Goal: Entertainment & Leisure: Consume media (video, audio)

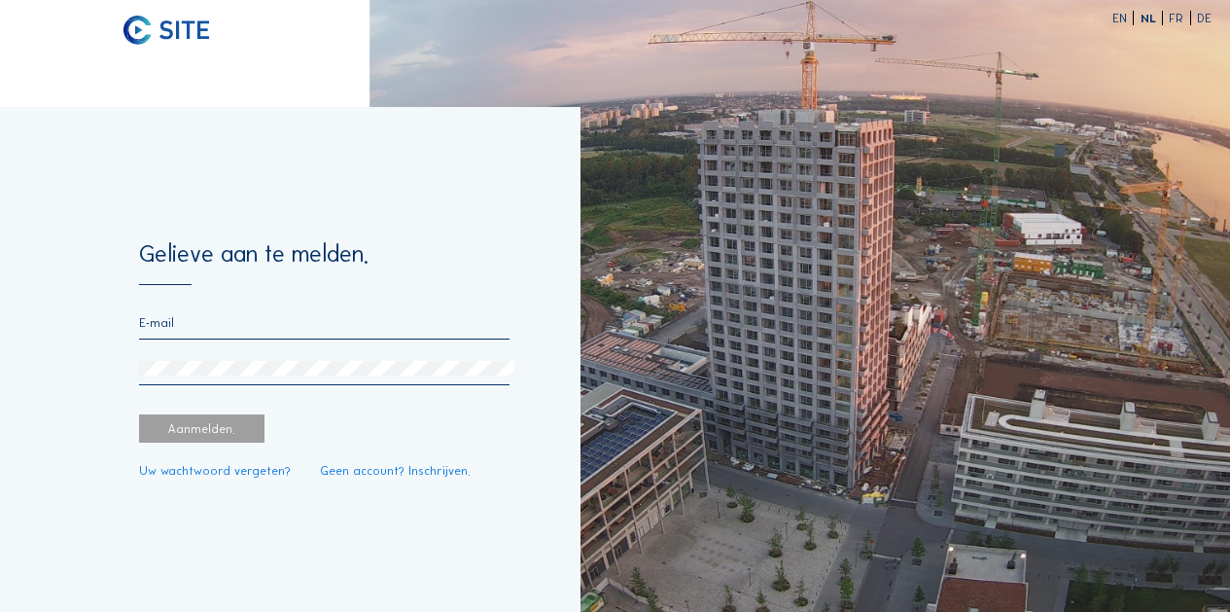
click at [197, 310] on form "Gelieve aan te melden. Aanmelden. Uw wachtwoord vergeten? Geen account? Inschri…" at bounding box center [324, 359] width 370 height 235
click at [166, 327] on input "email" at bounding box center [324, 322] width 370 height 15
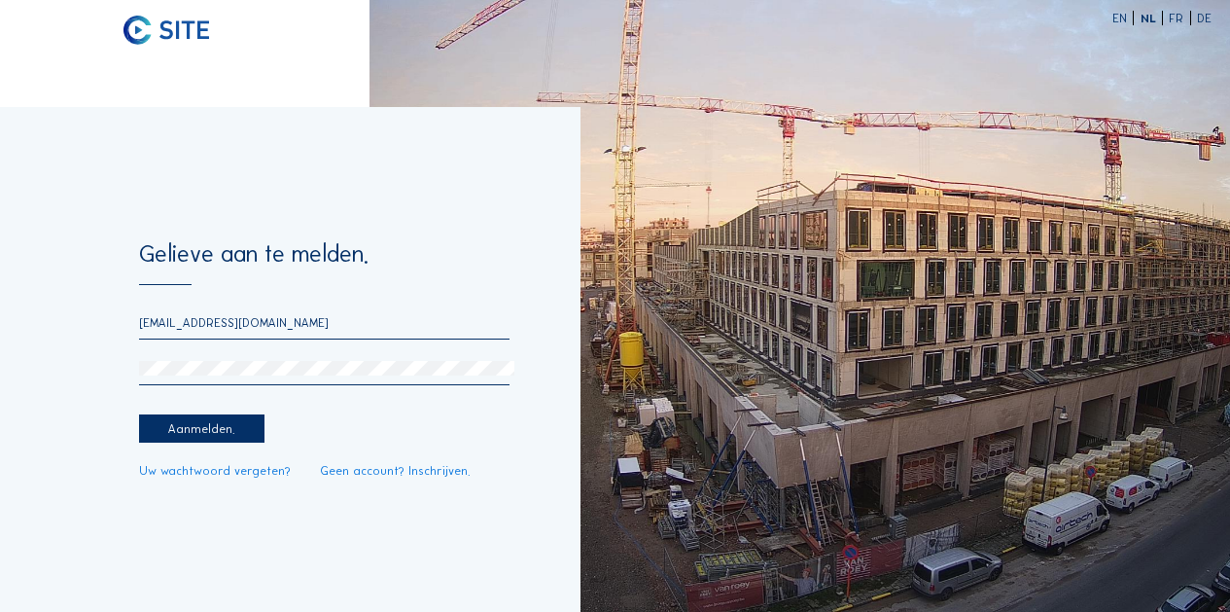
click at [211, 424] on div "Aanmelden." at bounding box center [201, 428] width 125 height 29
drag, startPoint x: 231, startPoint y: 320, endPoint x: 345, endPoint y: 336, distance: 115.0
click at [345, 336] on div "[EMAIL_ADDRESS][DOMAIN_NAME]" at bounding box center [324, 327] width 370 height 24
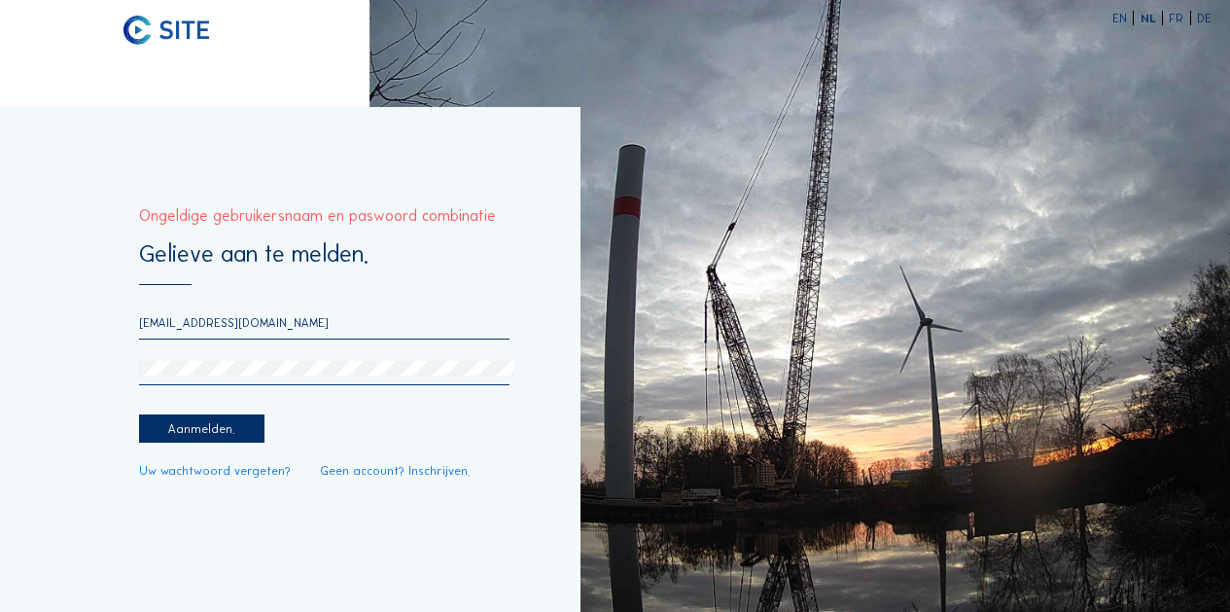
type input "[EMAIL_ADDRESS][DOMAIN_NAME]"
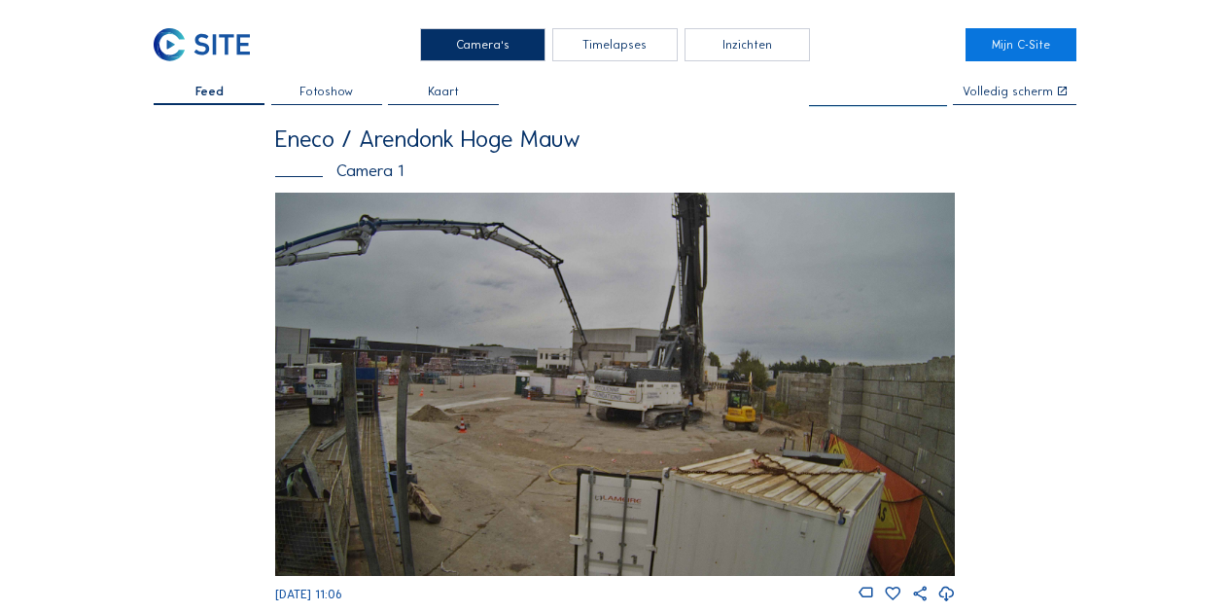
click at [876, 91] on input "text" at bounding box center [878, 92] width 138 height 13
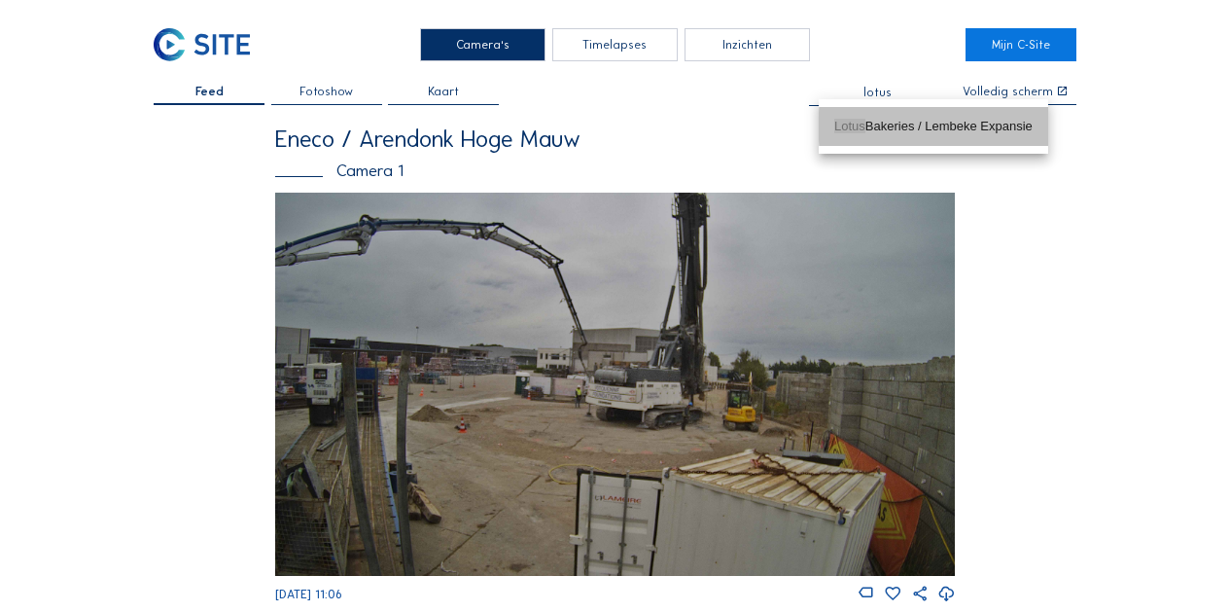
click at [884, 127] on div "Lotus Bakeries / Lembeke Expansie" at bounding box center [933, 127] width 198 height 16
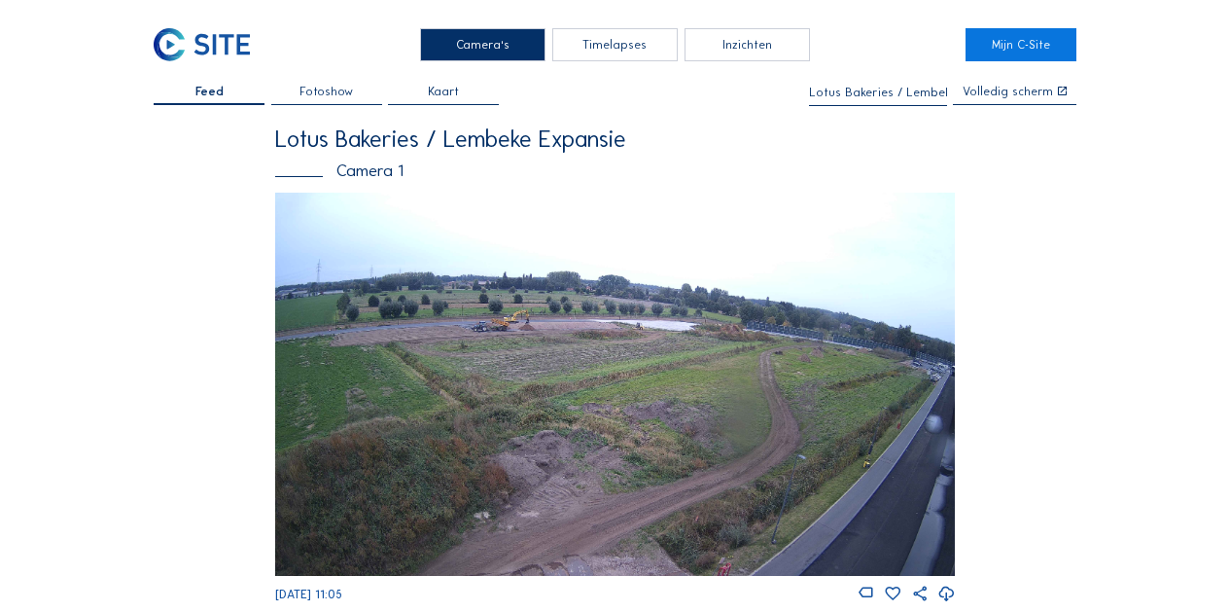
type input "Lotus Bakeries / Lembeke Expansie"
click at [619, 46] on div "Timelapses" at bounding box center [614, 44] width 125 height 32
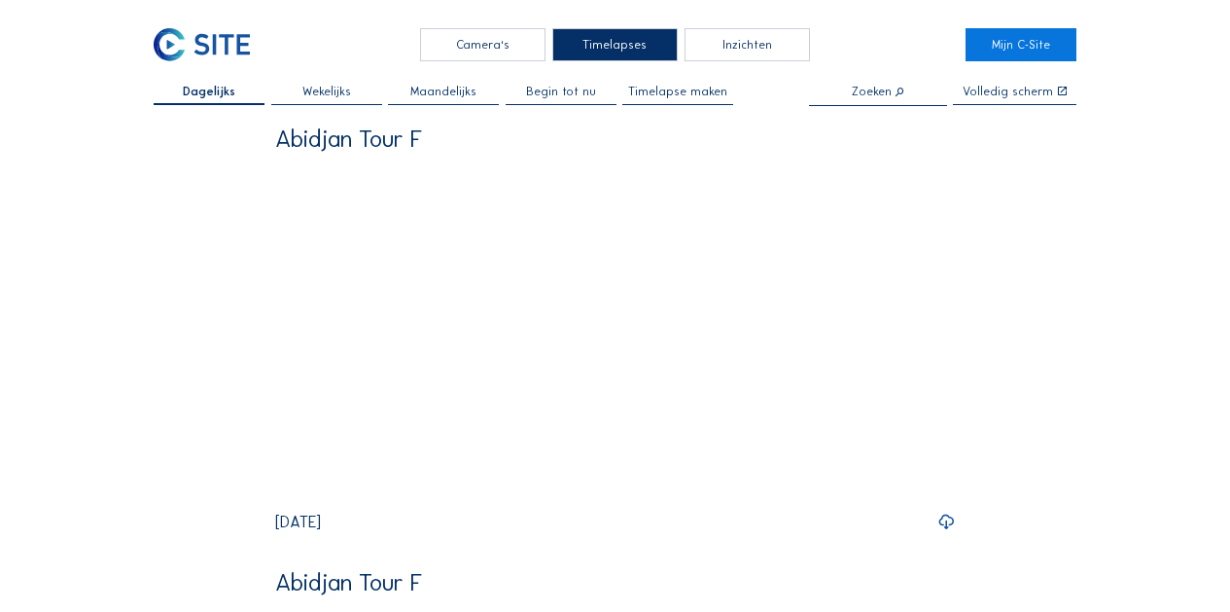
click at [550, 87] on span "Begin tot nu" at bounding box center [561, 92] width 70 height 12
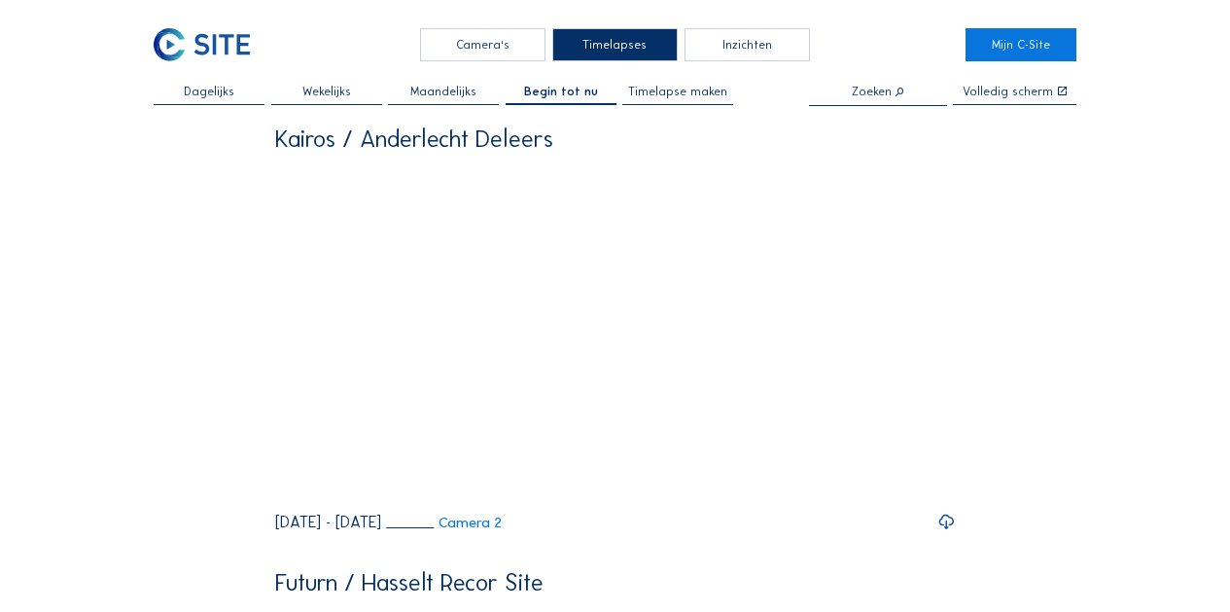
click at [892, 94] on input "text" at bounding box center [878, 92] width 138 height 13
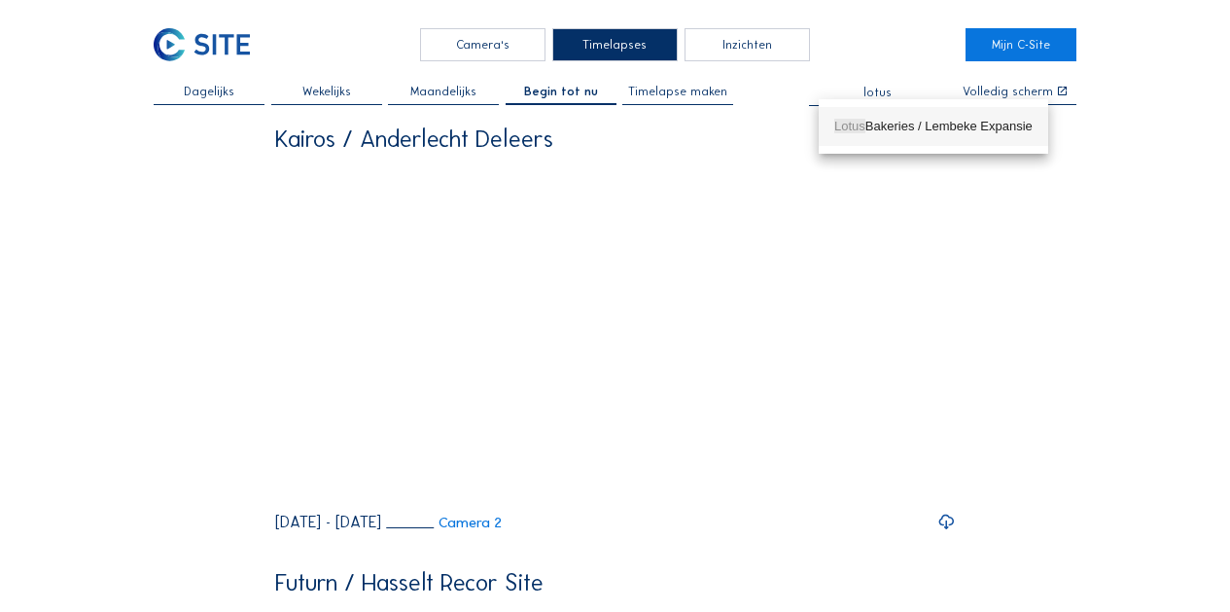
click at [891, 126] on div "Lotus Bakeries / Lembeke Expansie" at bounding box center [933, 127] width 198 height 16
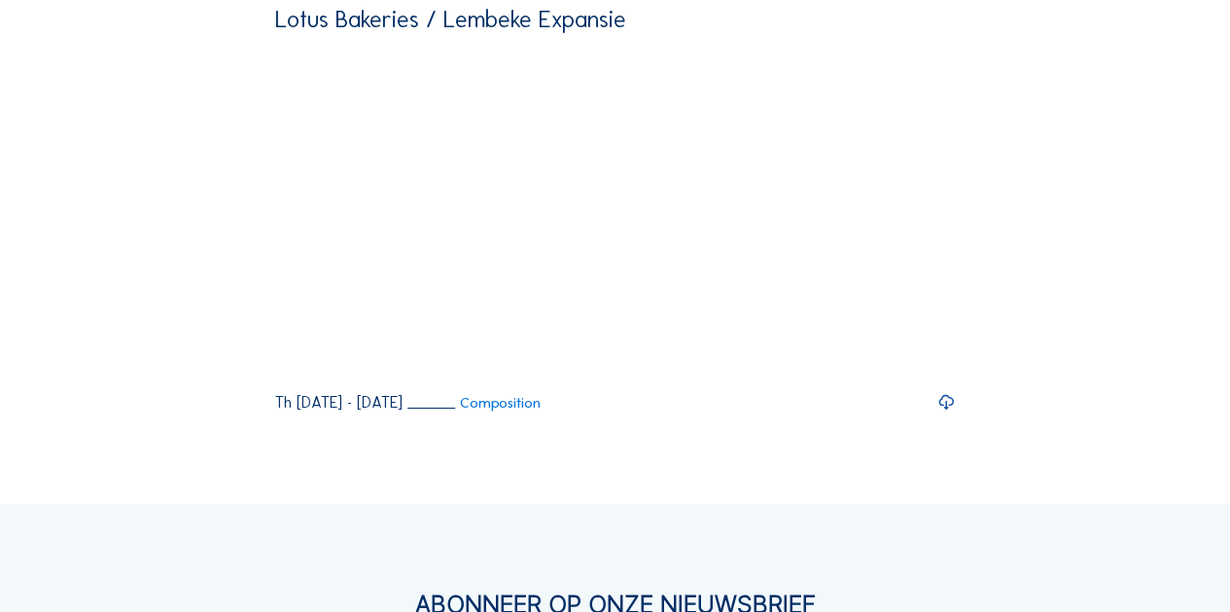
scroll to position [1016, 0]
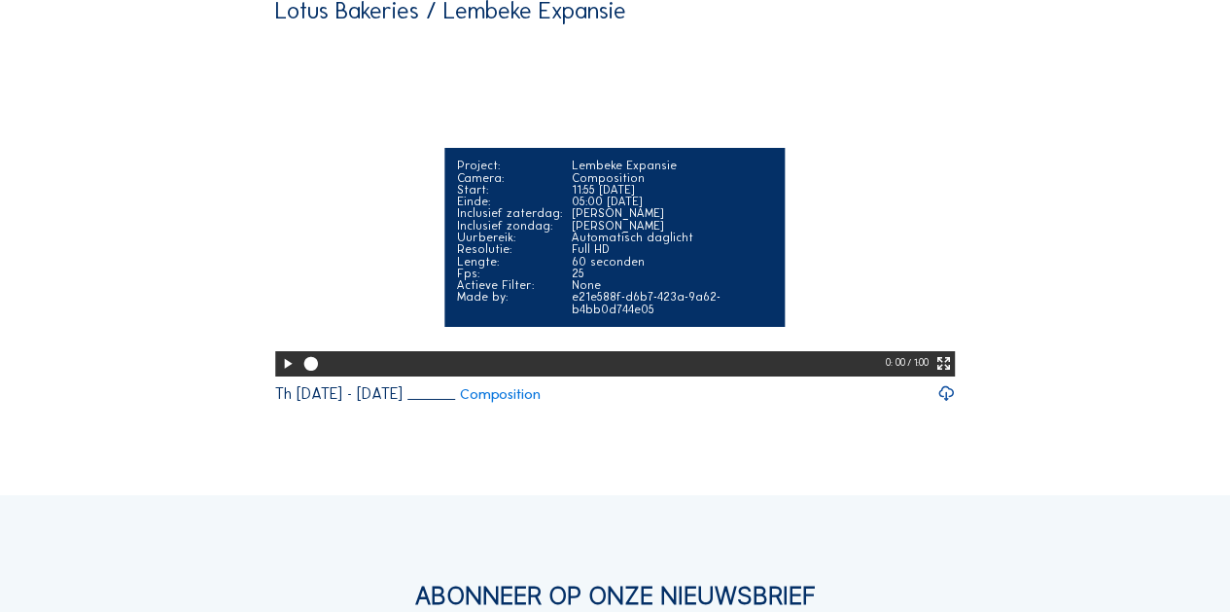
type input "Lotus Bakeries / Lembeke Expansie"
click at [286, 354] on icon at bounding box center [287, 364] width 17 height 20
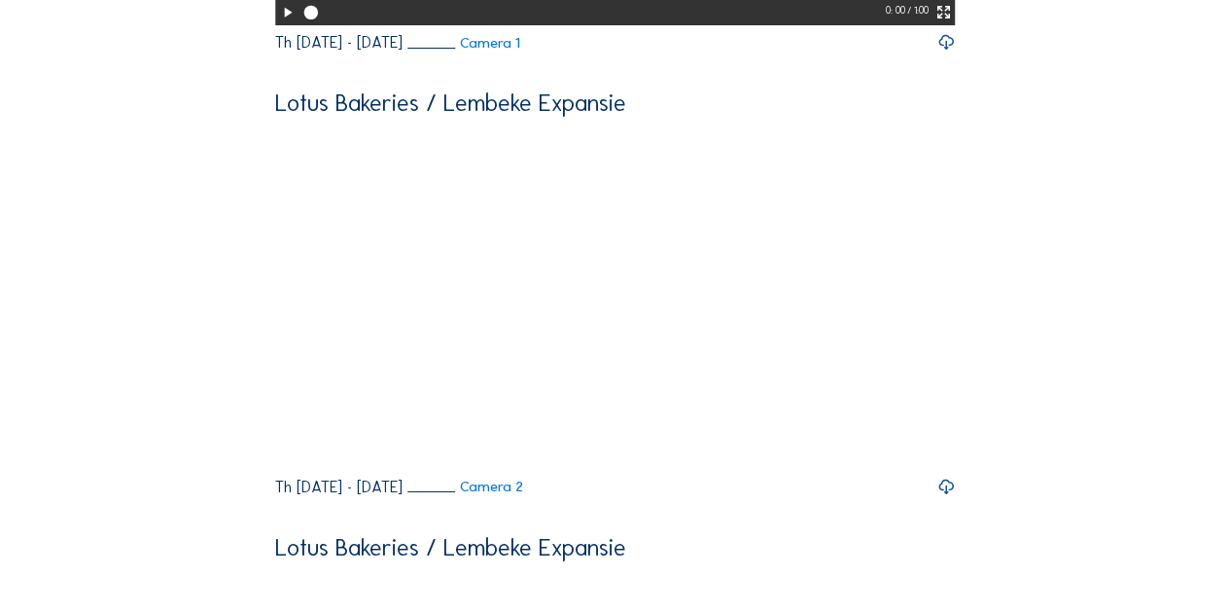
scroll to position [0, 0]
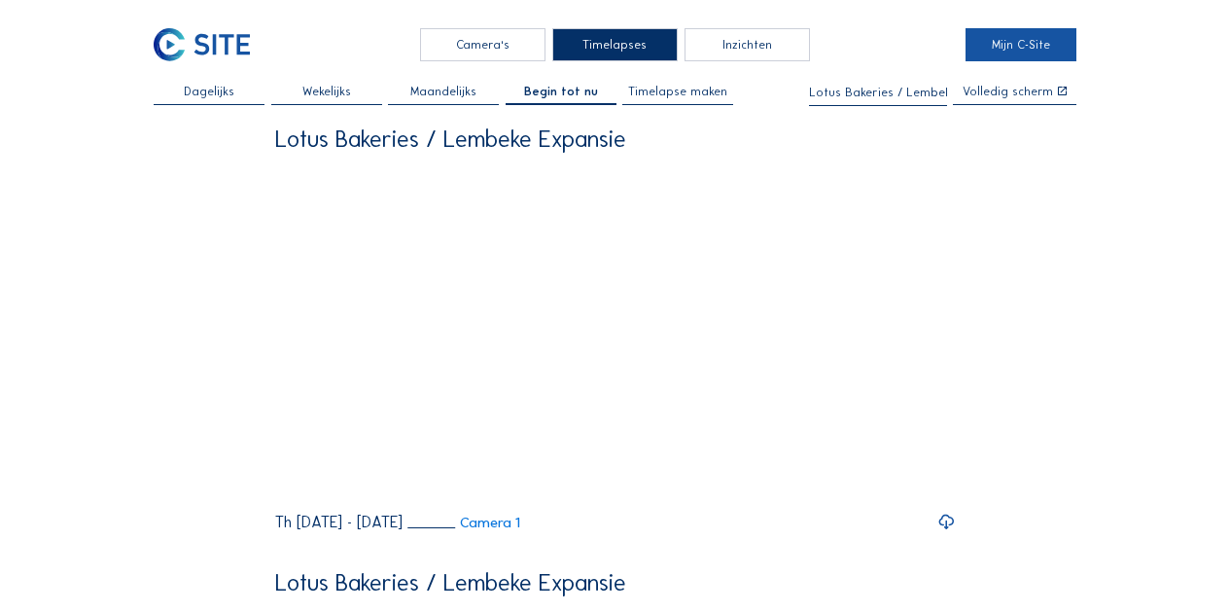
click at [993, 47] on link "Mijn C-Site" at bounding box center [1020, 44] width 111 height 32
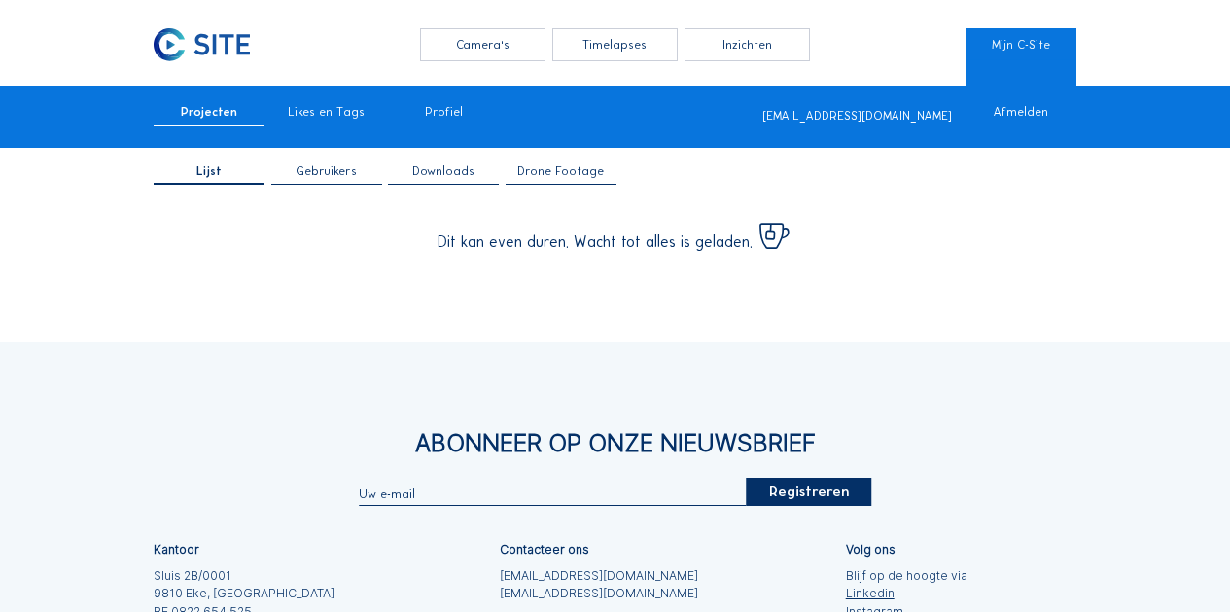
click at [198, 112] on span "Projecten" at bounding box center [209, 112] width 56 height 12
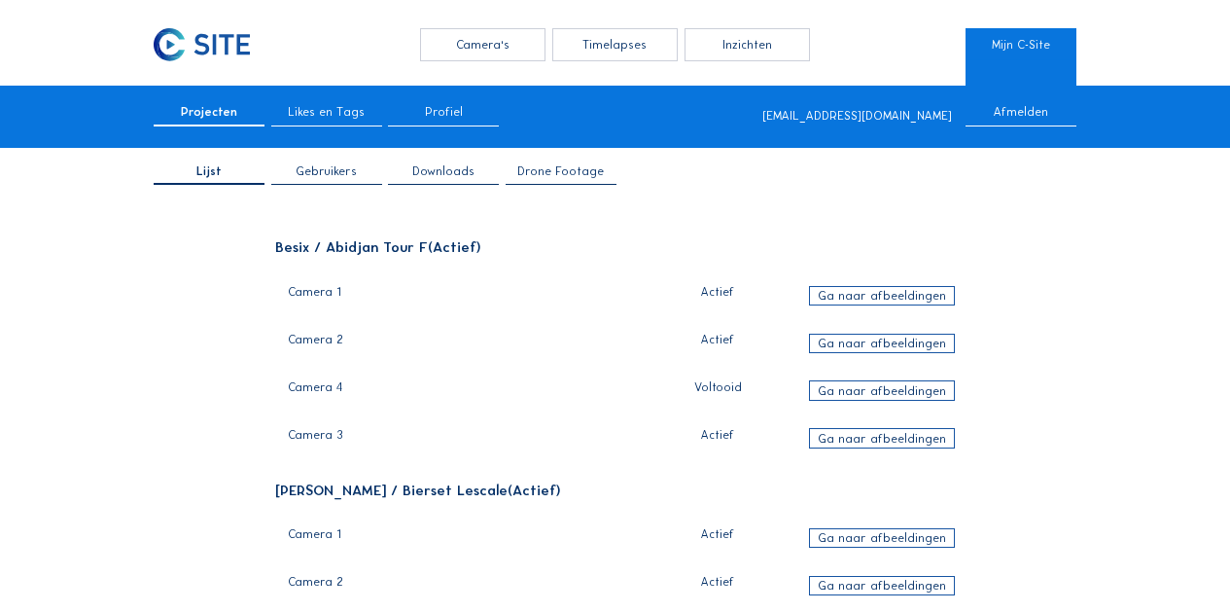
click at [474, 38] on div "Camera's" at bounding box center [482, 44] width 125 height 32
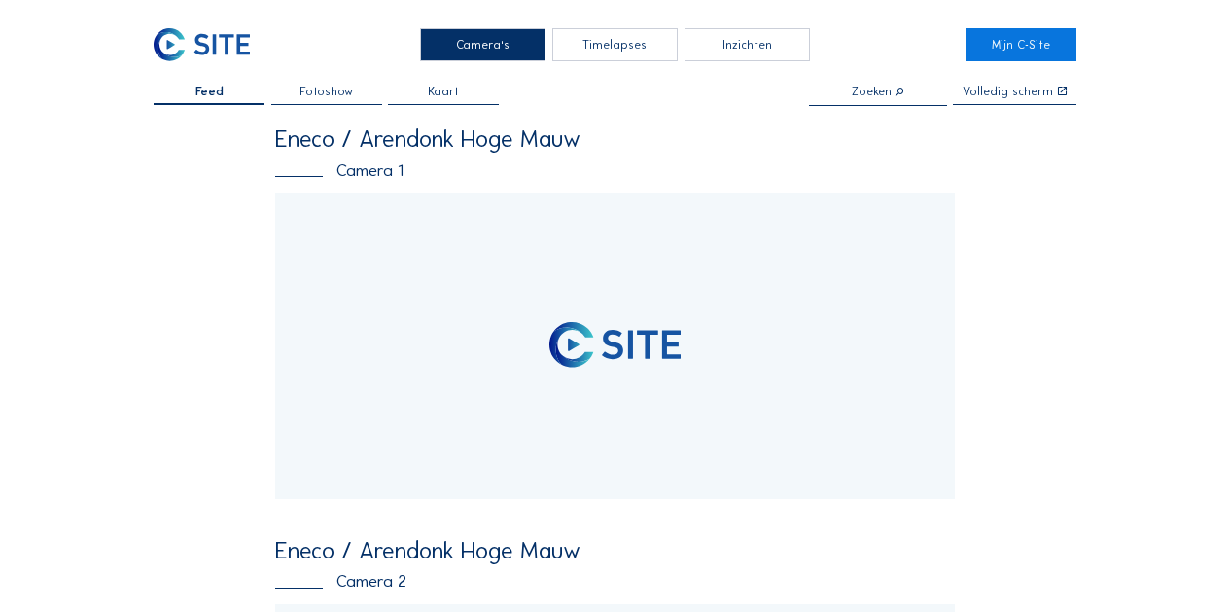
click at [616, 47] on div "Timelapses" at bounding box center [614, 44] width 125 height 32
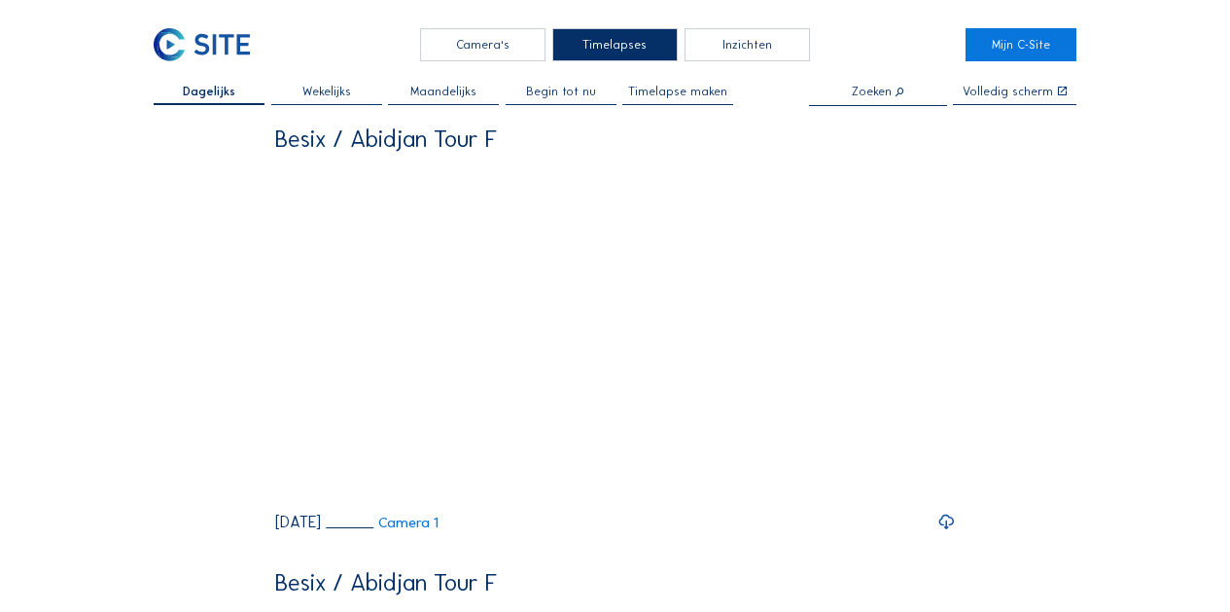
click at [564, 87] on span "Begin tot nu" at bounding box center [561, 92] width 70 height 12
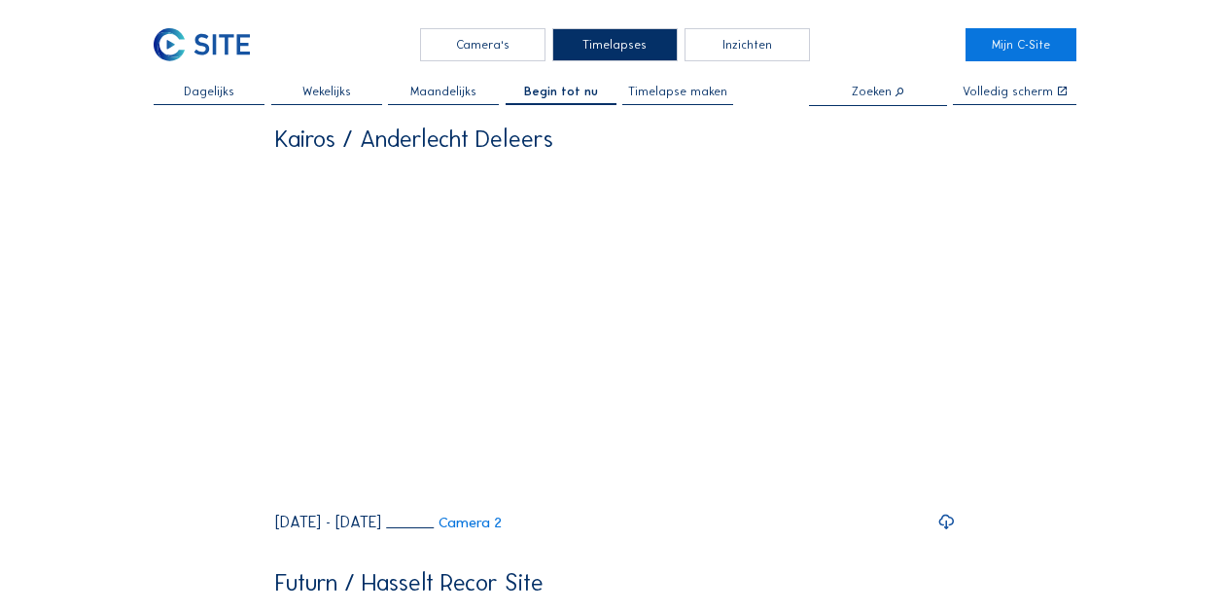
click at [693, 94] on span "Timelapse maken" at bounding box center [677, 92] width 99 height 12
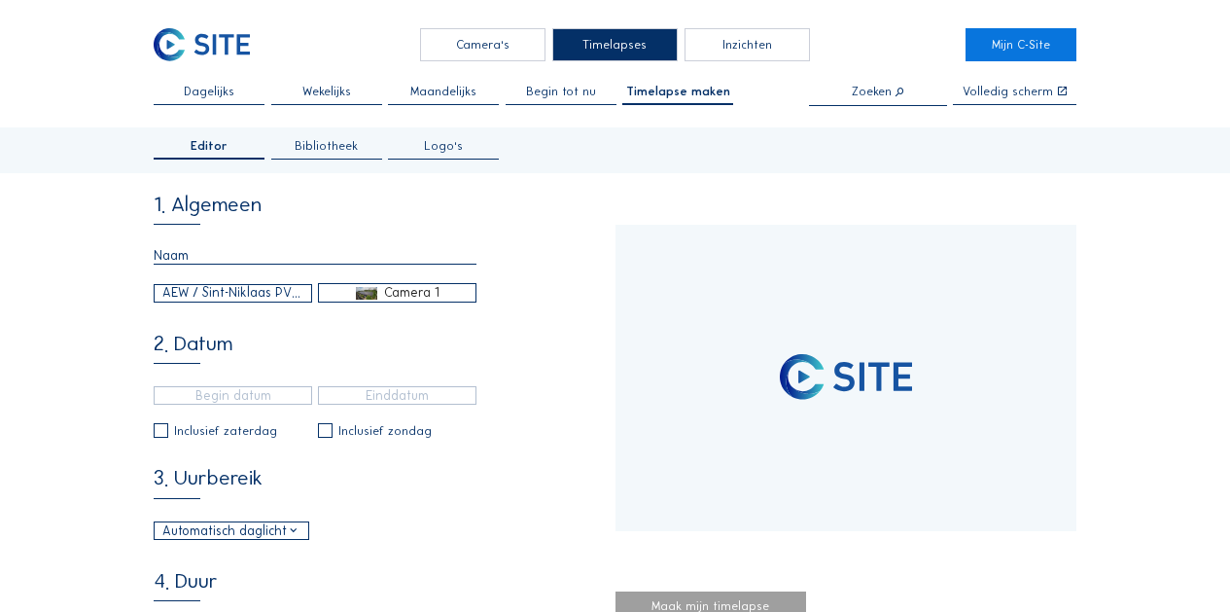
type input "[DATE] 15:40"
type input "[DATE] 15:55"
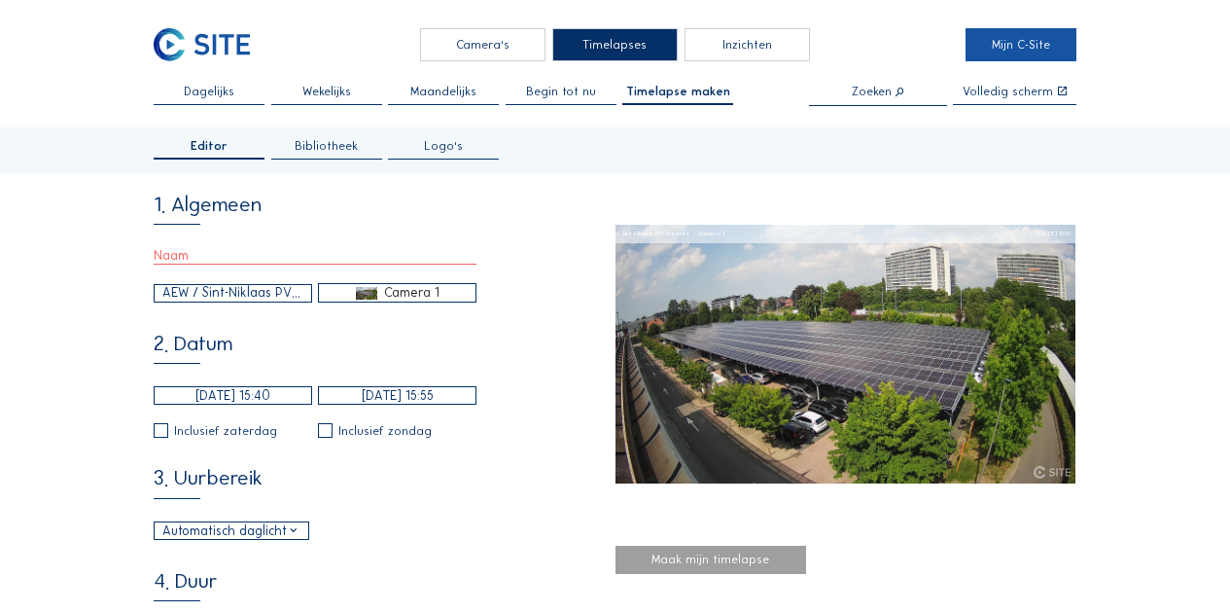
click at [1000, 42] on link "Mijn C-Site" at bounding box center [1020, 44] width 111 height 32
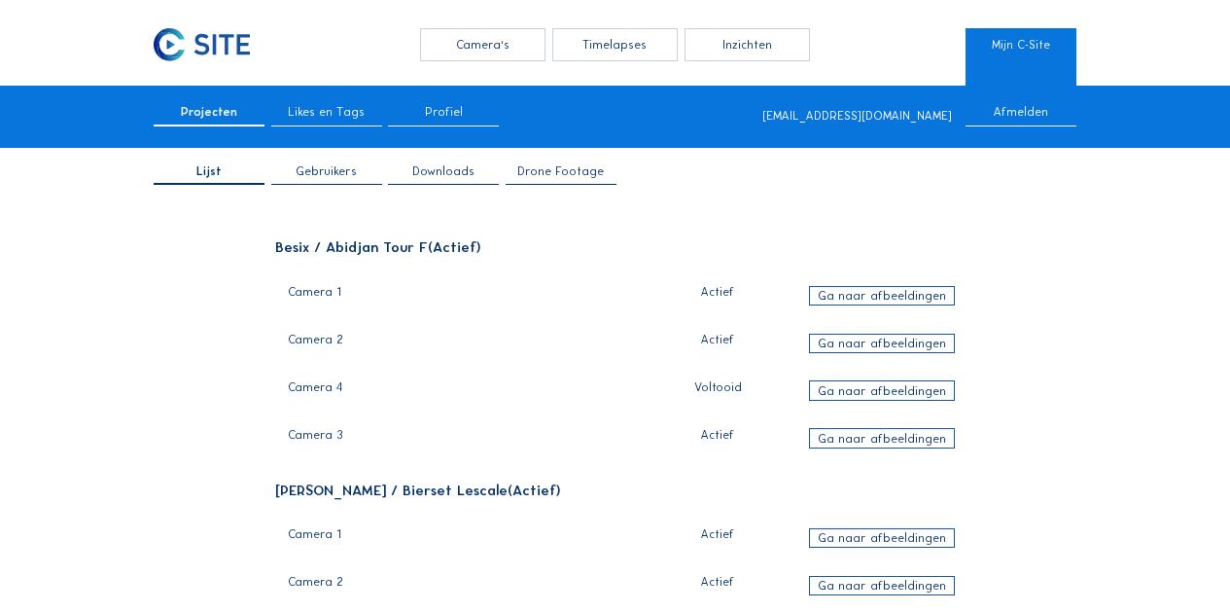
click at [551, 171] on span "Drone Footage" at bounding box center [560, 171] width 87 height 12
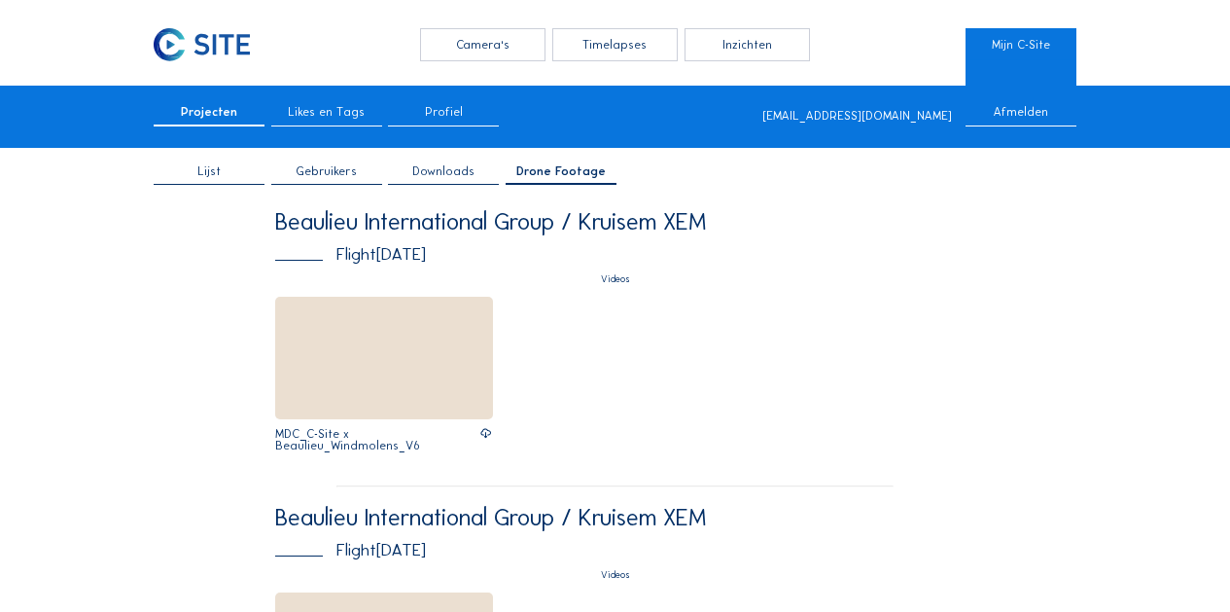
click at [476, 31] on div "Camera's" at bounding box center [482, 44] width 125 height 32
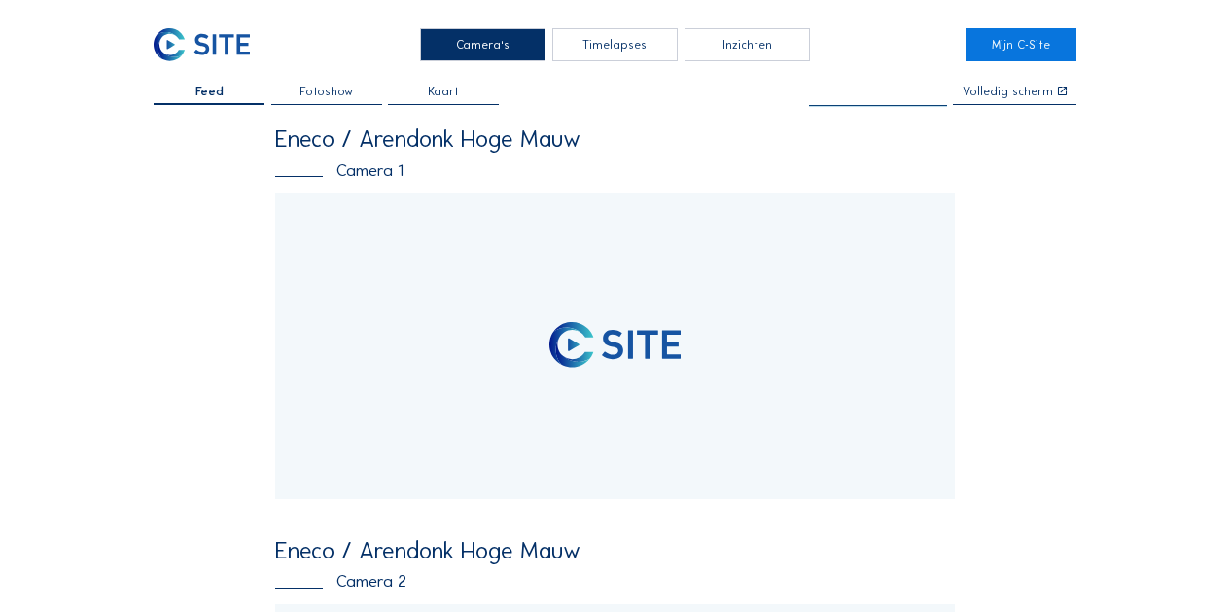
click at [873, 95] on input "text" at bounding box center [878, 92] width 138 height 13
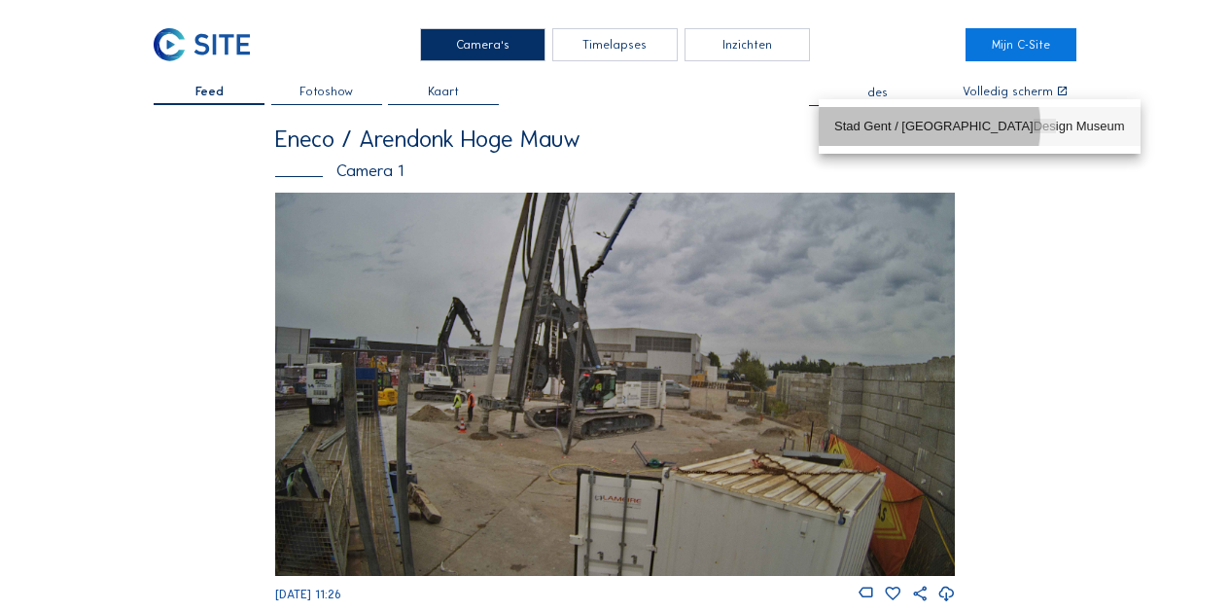
click at [902, 124] on div "Stad [GEOGRAPHIC_DATA] / [GEOGRAPHIC_DATA]" at bounding box center [979, 127] width 291 height 16
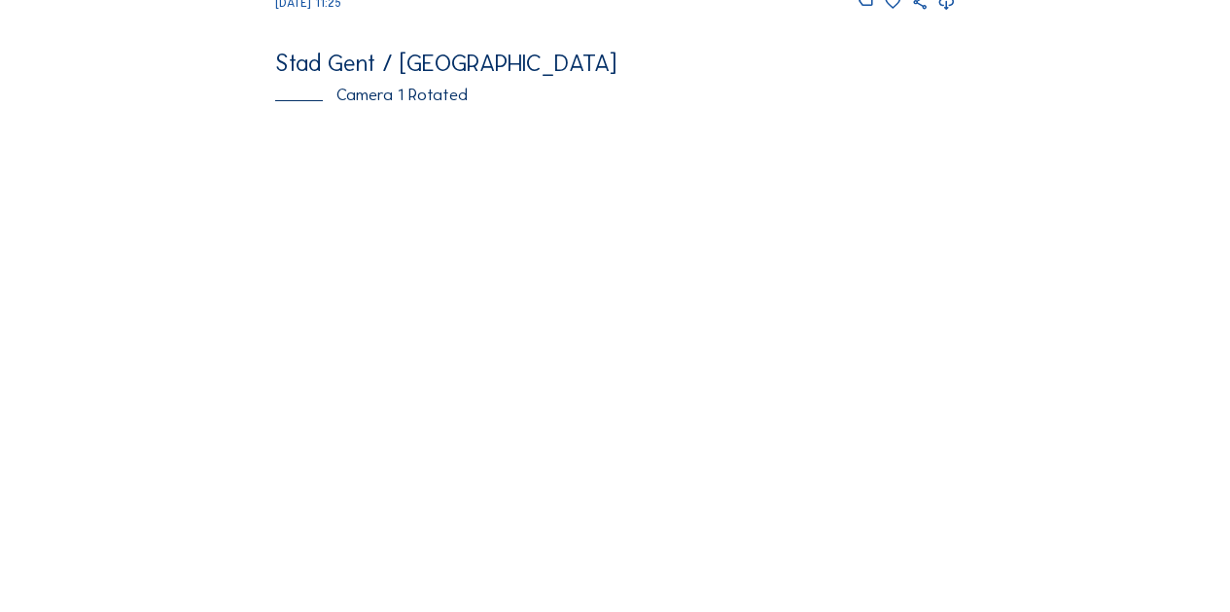
scroll to position [798, 0]
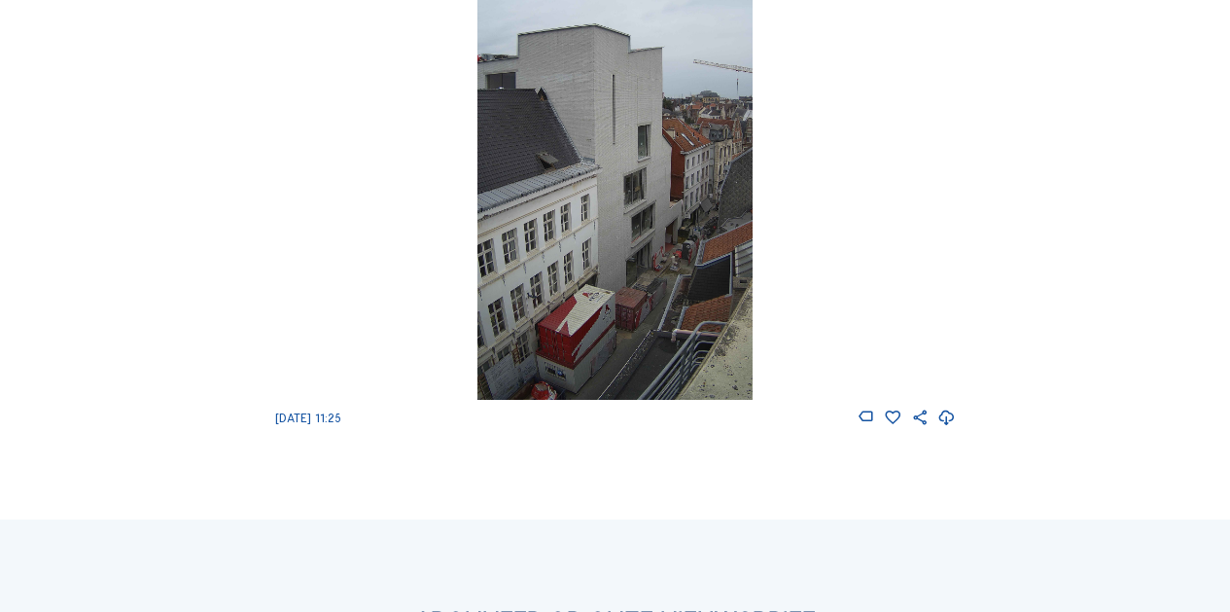
type input "Stad Gent / [GEOGRAPHIC_DATA]"
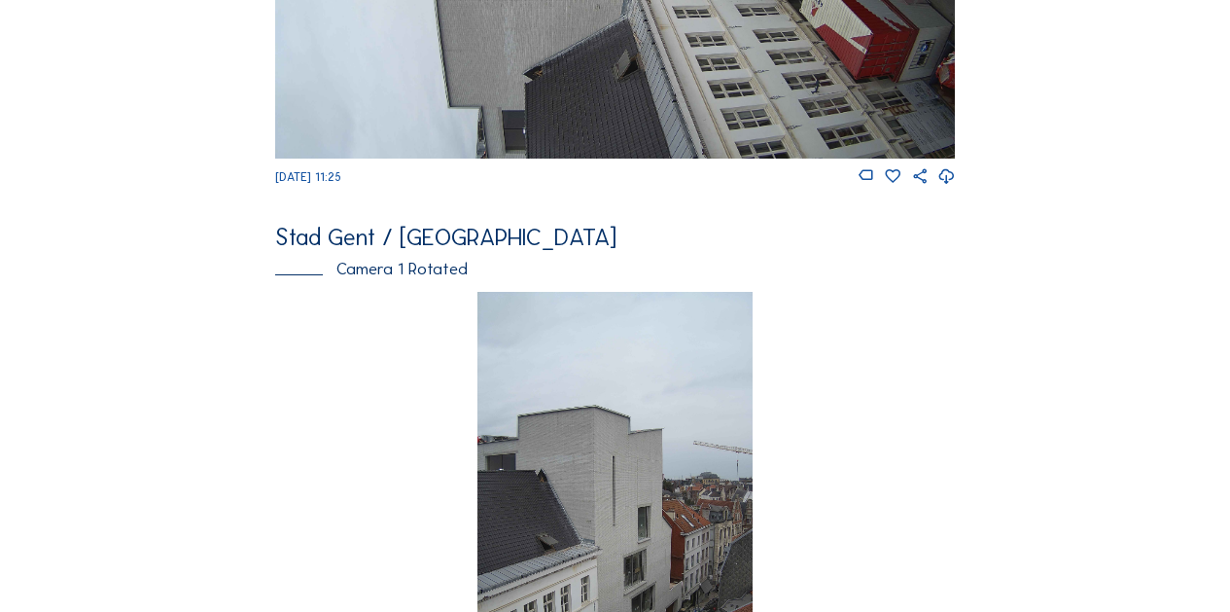
scroll to position [0, 0]
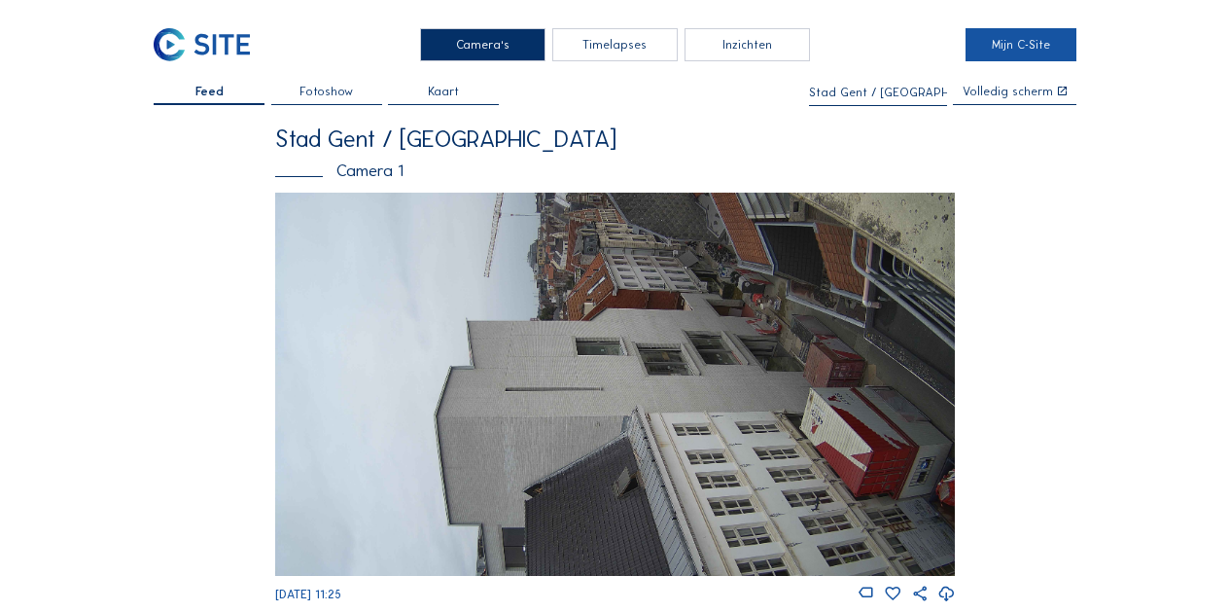
click at [981, 43] on link "Mijn C-Site" at bounding box center [1020, 44] width 111 height 32
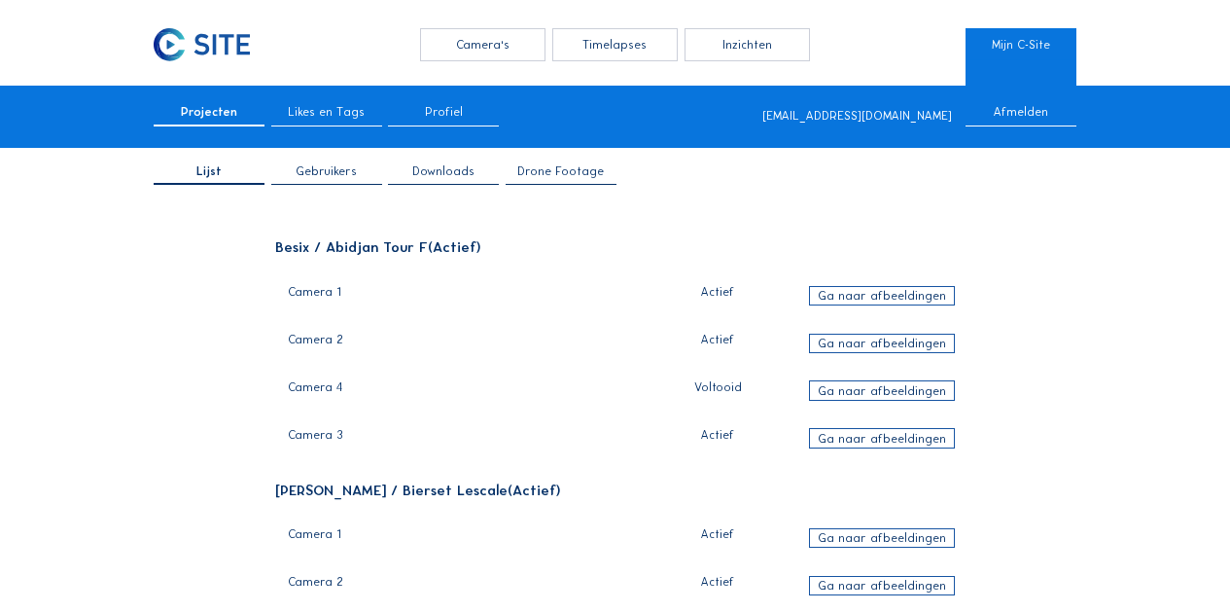
click at [448, 170] on span "Downloads" at bounding box center [443, 171] width 62 height 12
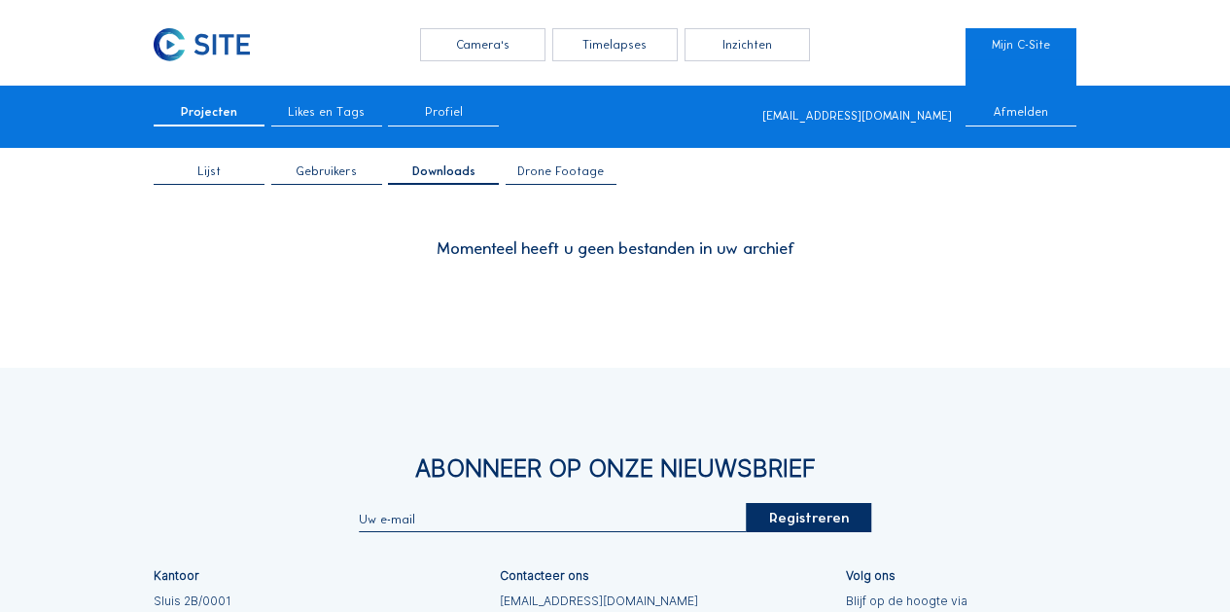
click at [630, 37] on div "Timelapses" at bounding box center [614, 44] width 125 height 32
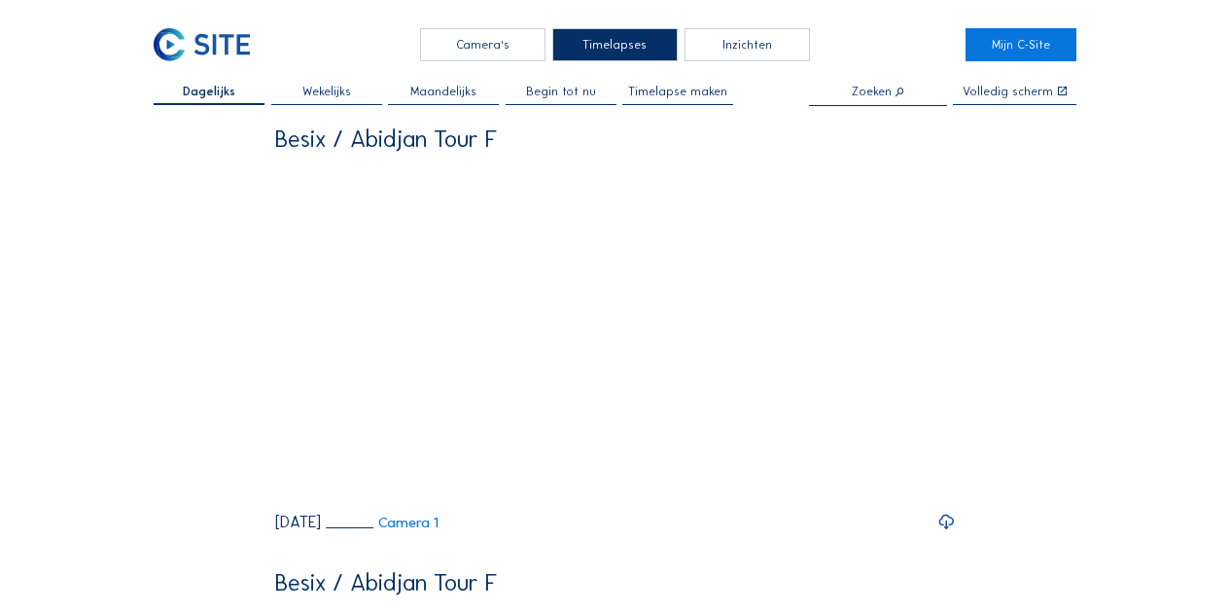
click at [888, 97] on input "text" at bounding box center [878, 92] width 138 height 13
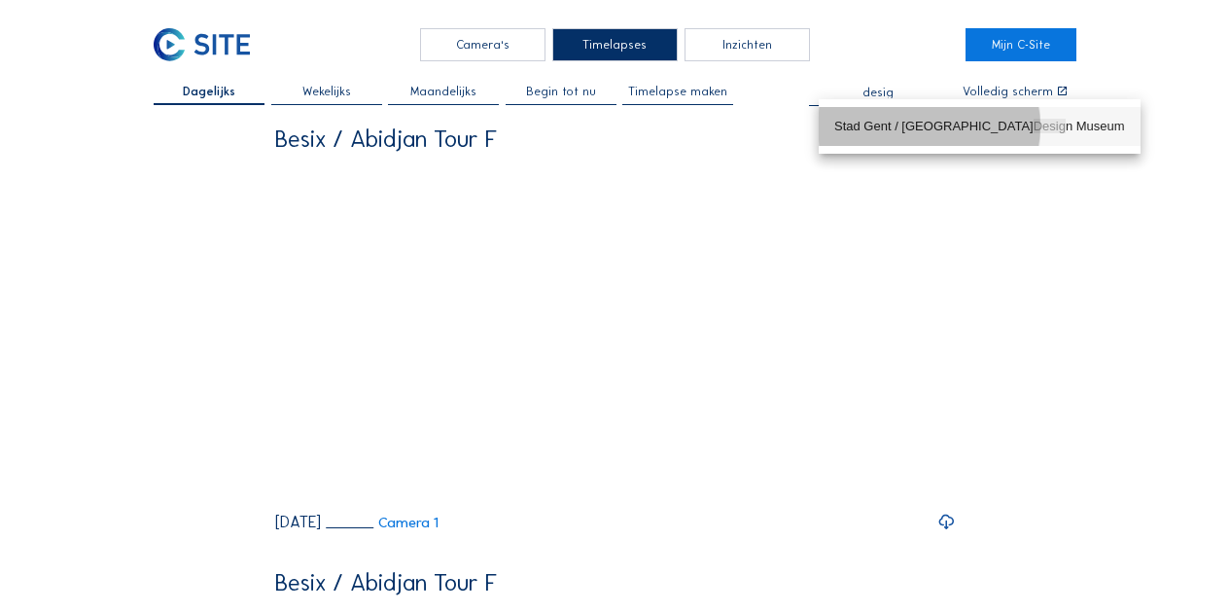
click at [894, 131] on div "Stad [GEOGRAPHIC_DATA] / [GEOGRAPHIC_DATA]" at bounding box center [979, 127] width 291 height 16
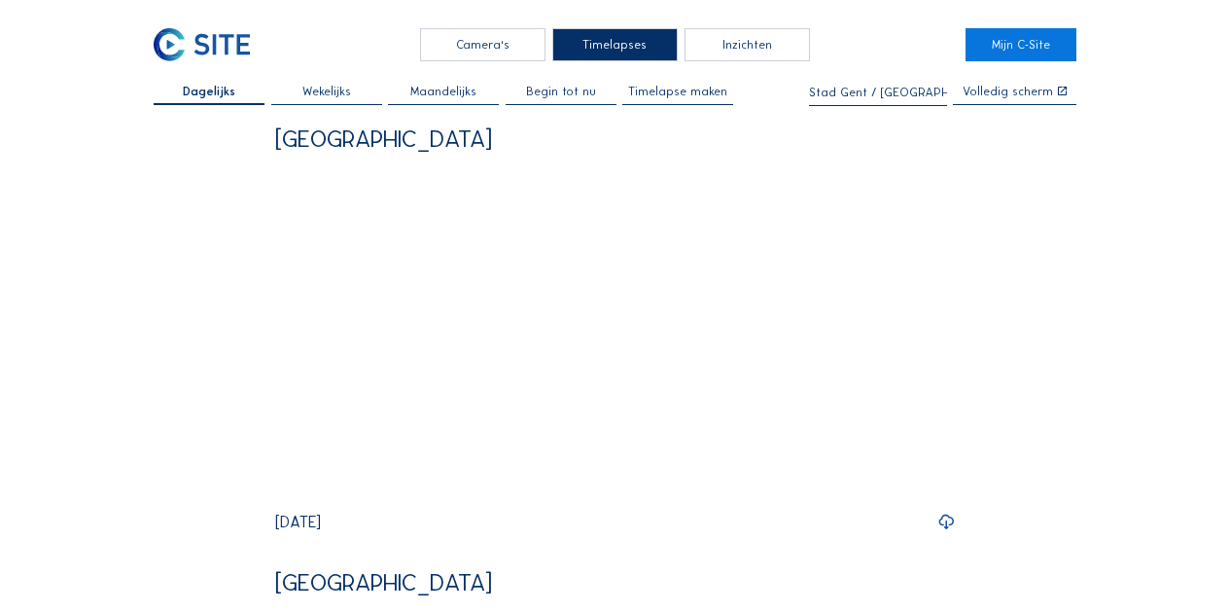
type input "Stad Gent / [GEOGRAPHIC_DATA]"
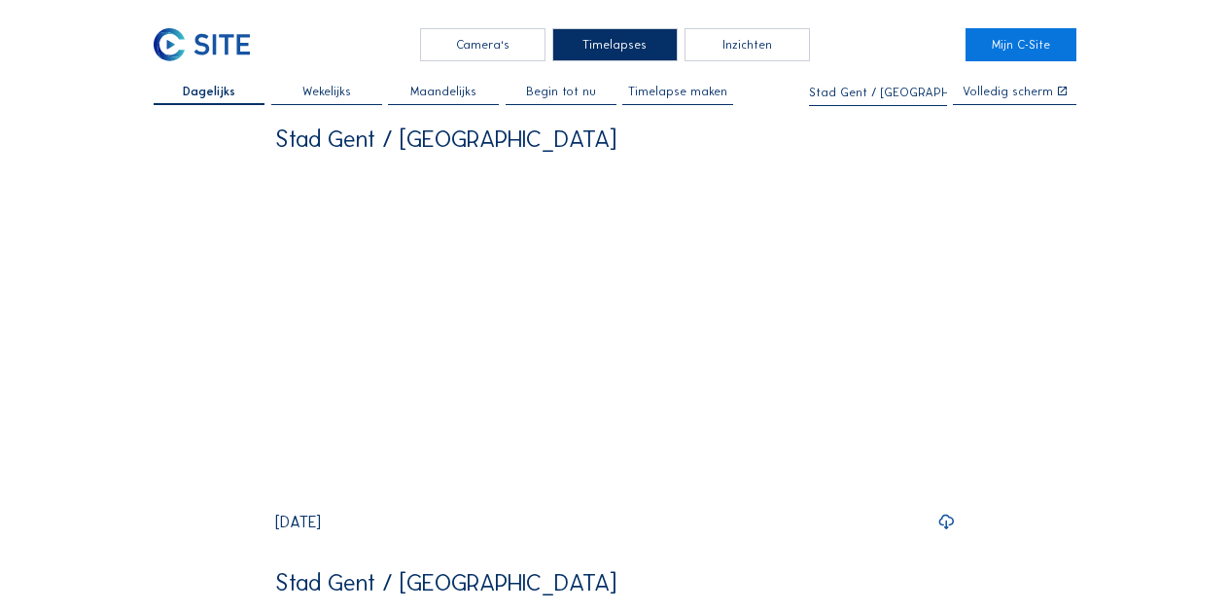
click at [572, 97] on span "Begin tot nu" at bounding box center [561, 92] width 70 height 12
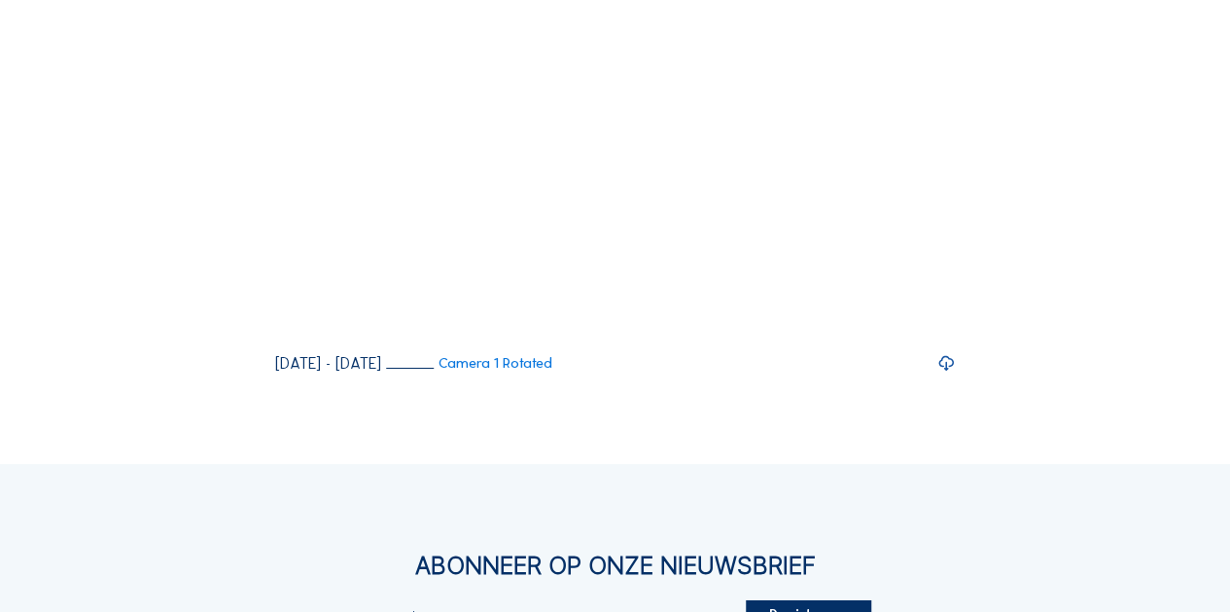
scroll to position [743, 0]
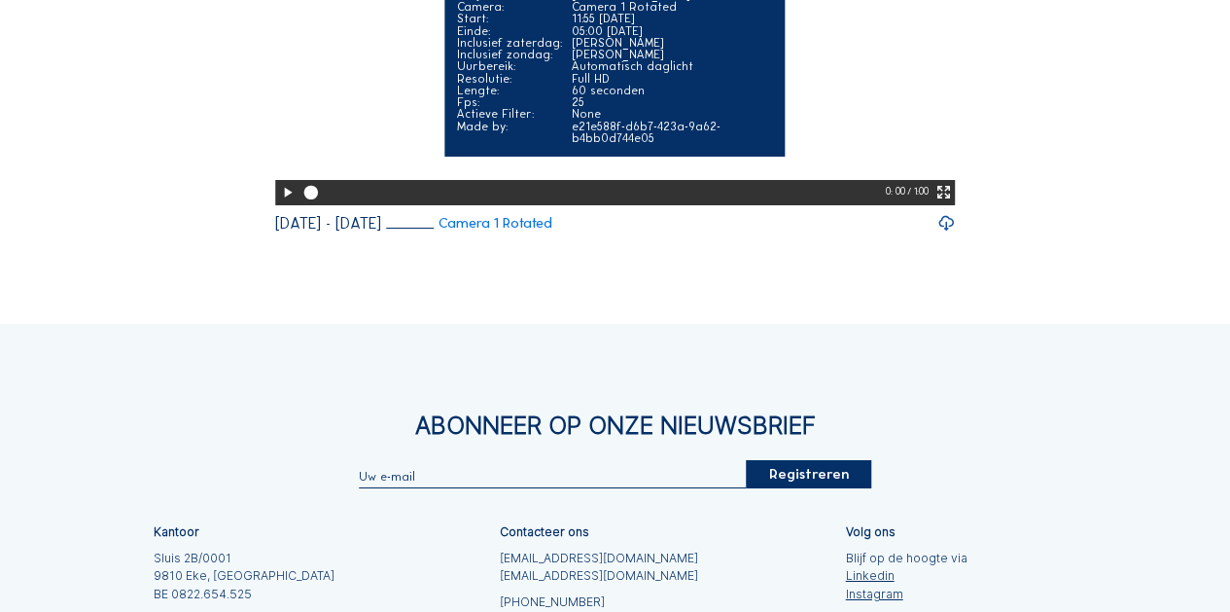
click at [280, 203] on icon at bounding box center [287, 193] width 17 height 20
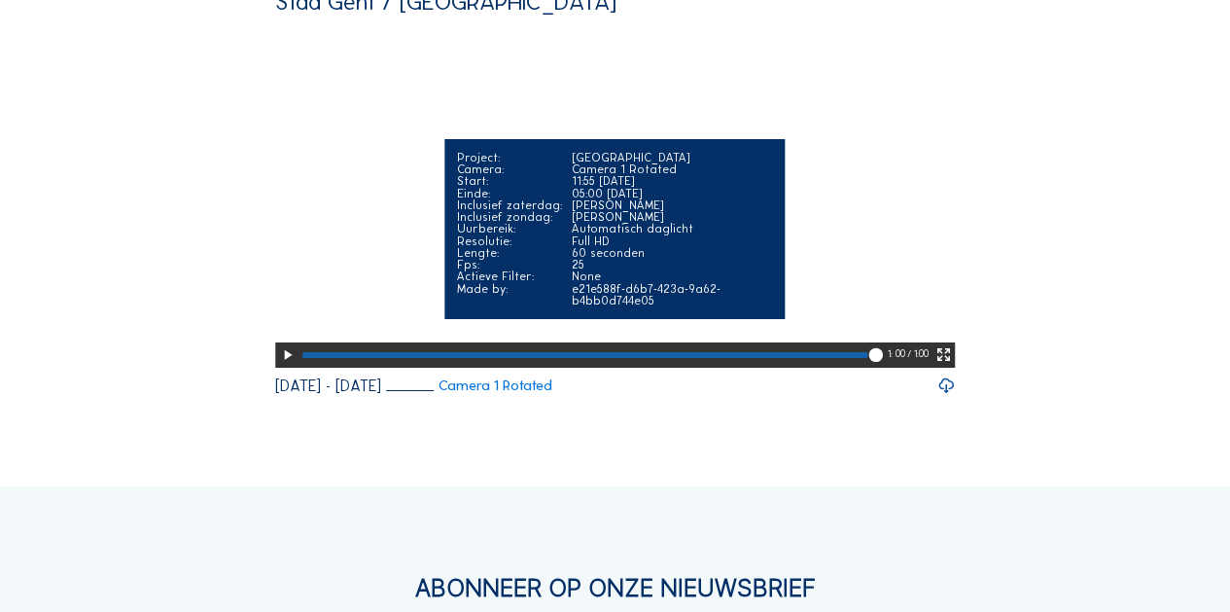
scroll to position [573, 0]
